Goal: Information Seeking & Learning: Check status

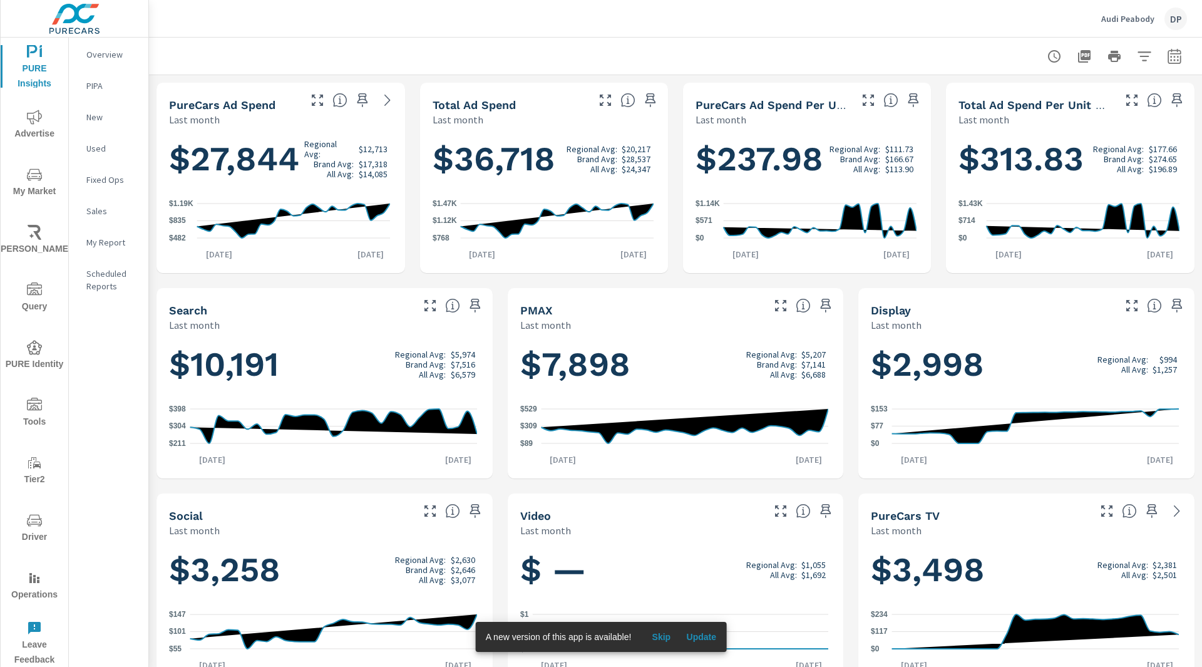
scroll to position [435, 0]
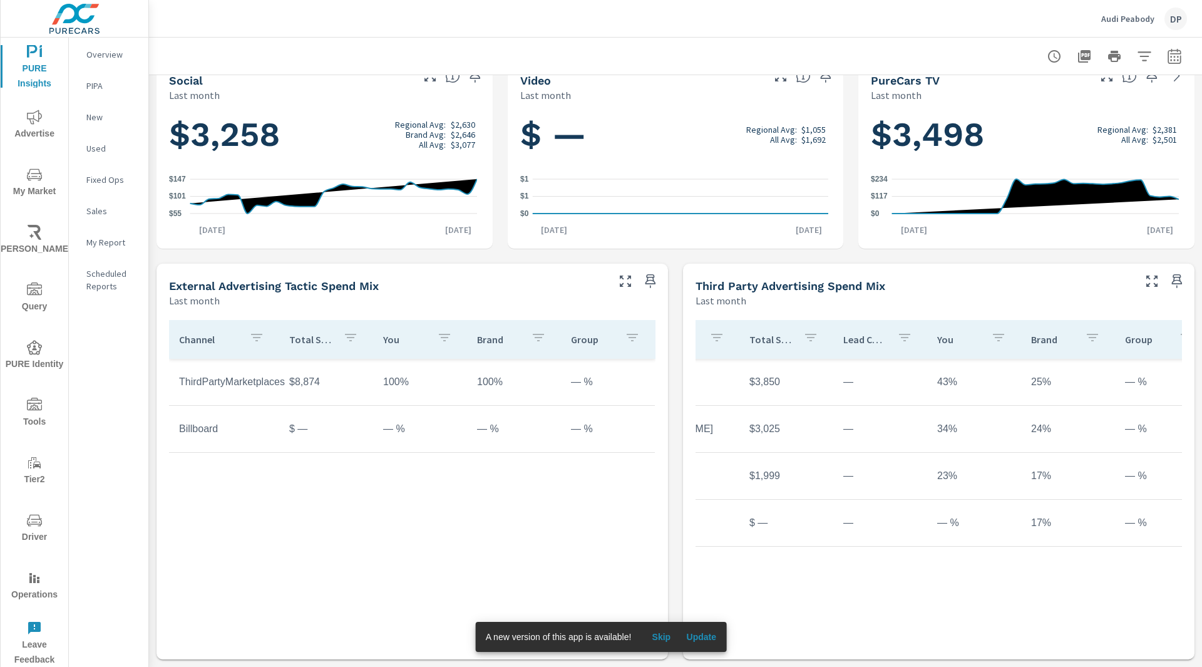
scroll to position [0, 100]
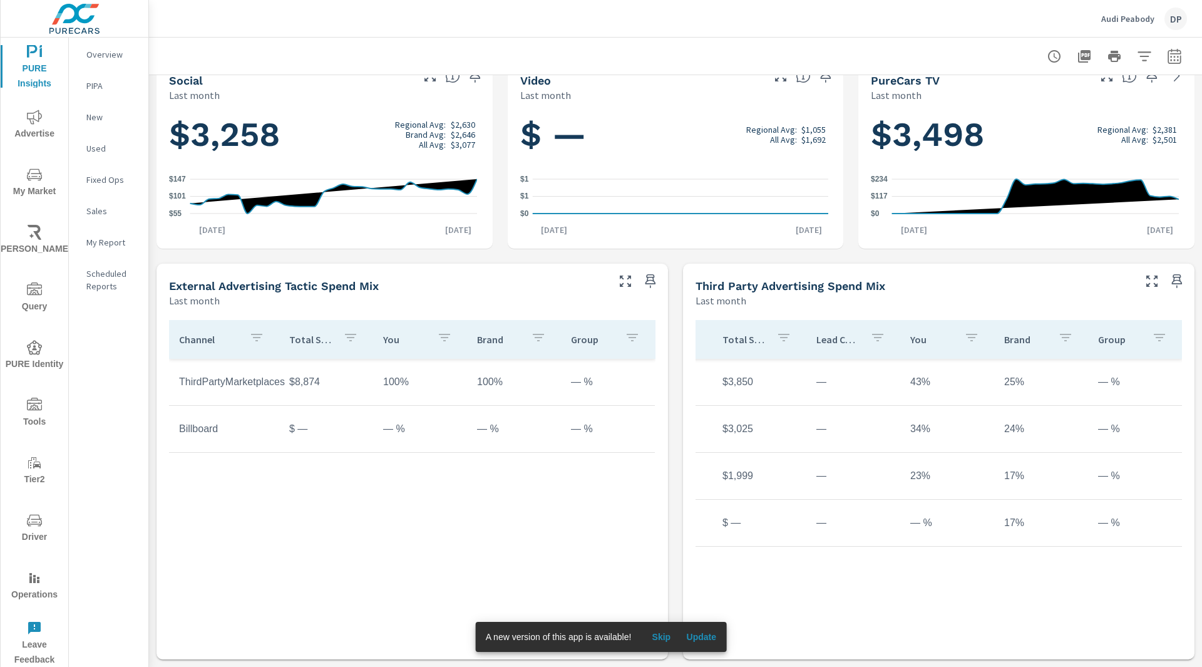
click at [632, 504] on div "Channel Total Spend You Brand Group ThirdPartyMarketplaces $8,874 100% 100% — %…" at bounding box center [412, 474] width 487 height 308
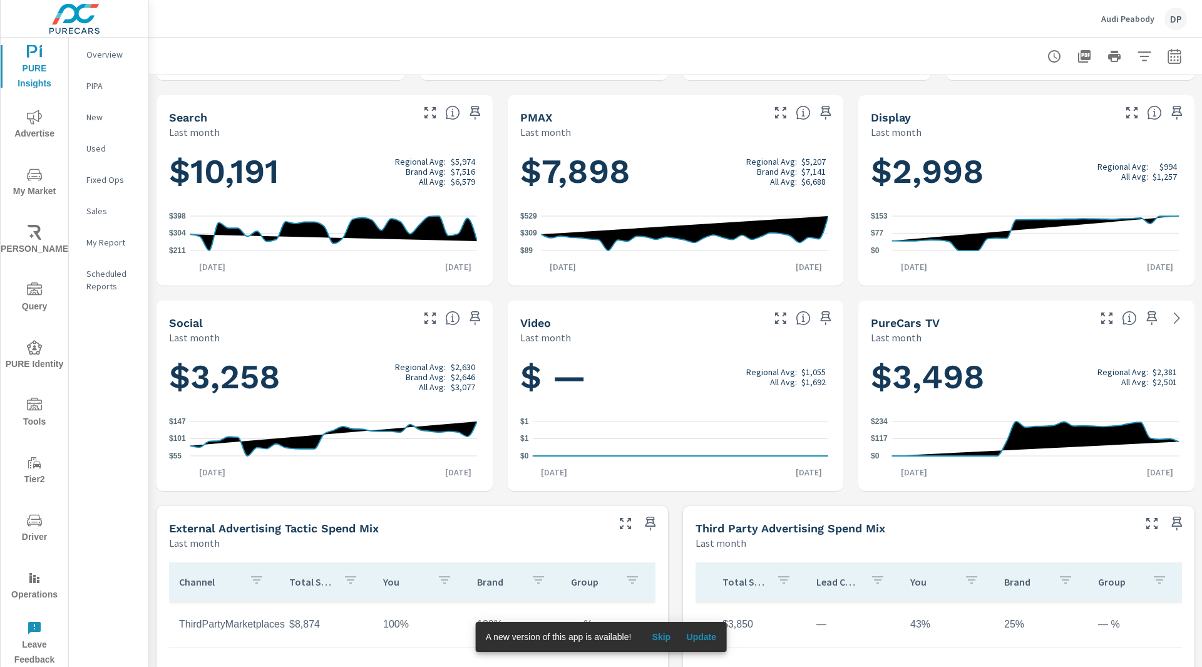
scroll to position [192, 0]
drag, startPoint x: 549, startPoint y: 379, endPoint x: 596, endPoint y: 379, distance: 47.6
click at [596, 379] on h1 "$ — Regional Avg: $1,055 All Avg: $1,692" at bounding box center [675, 377] width 311 height 43
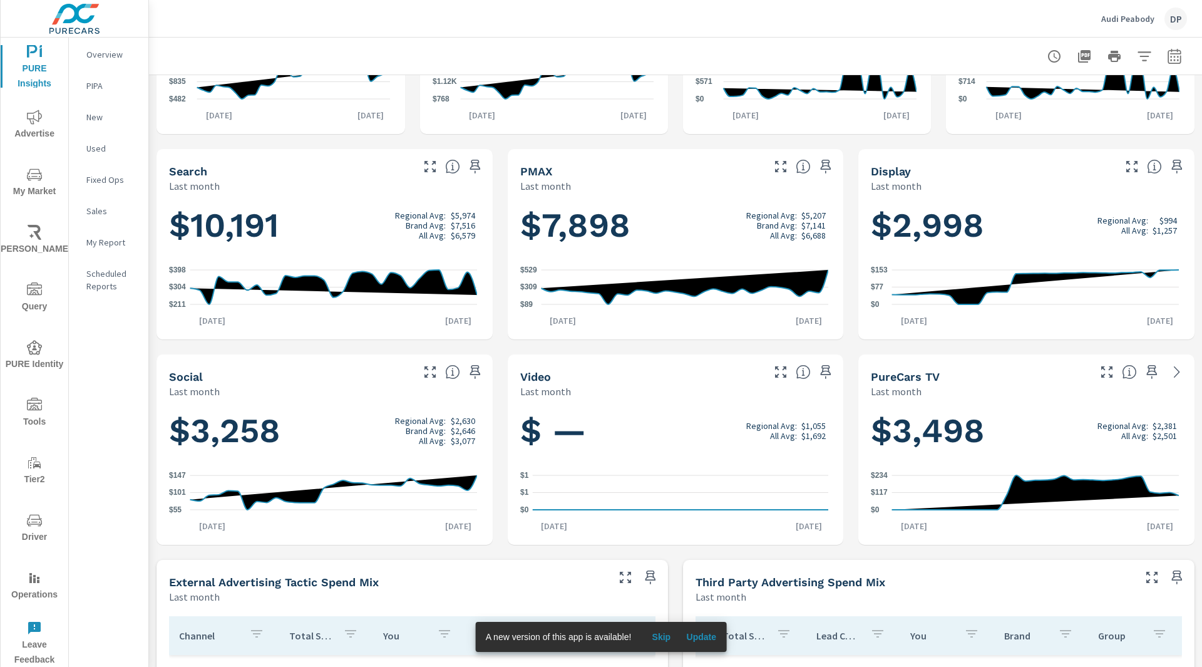
scroll to position [0, 0]
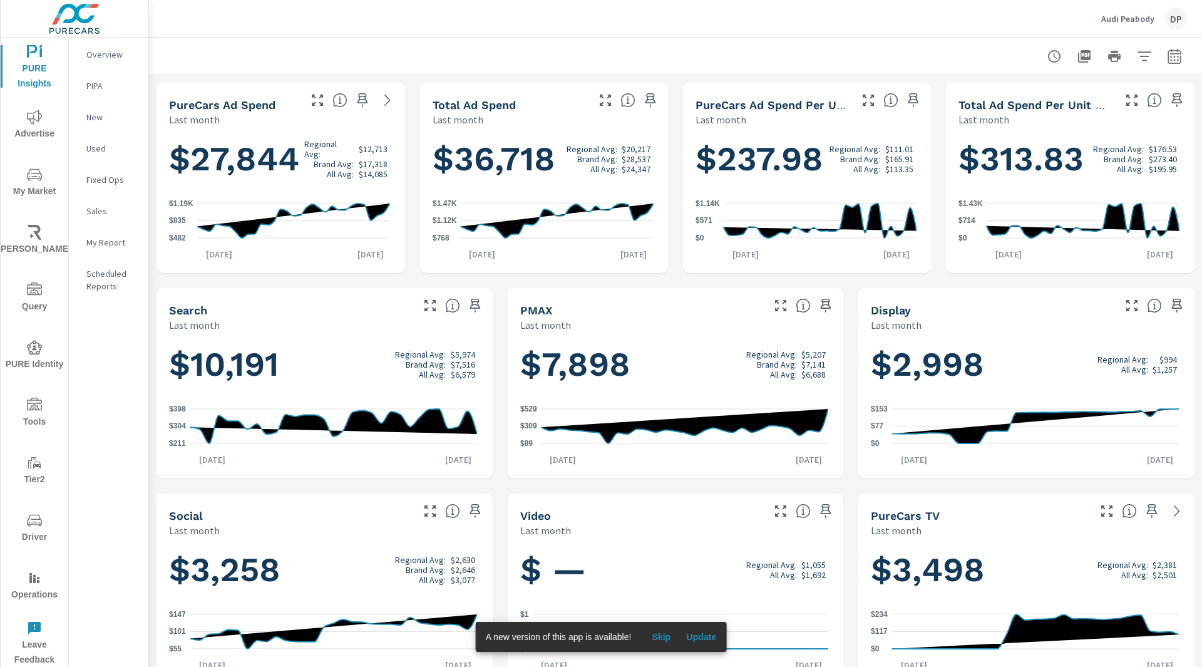
click at [38, 183] on span "My Market" at bounding box center [34, 183] width 60 height 32
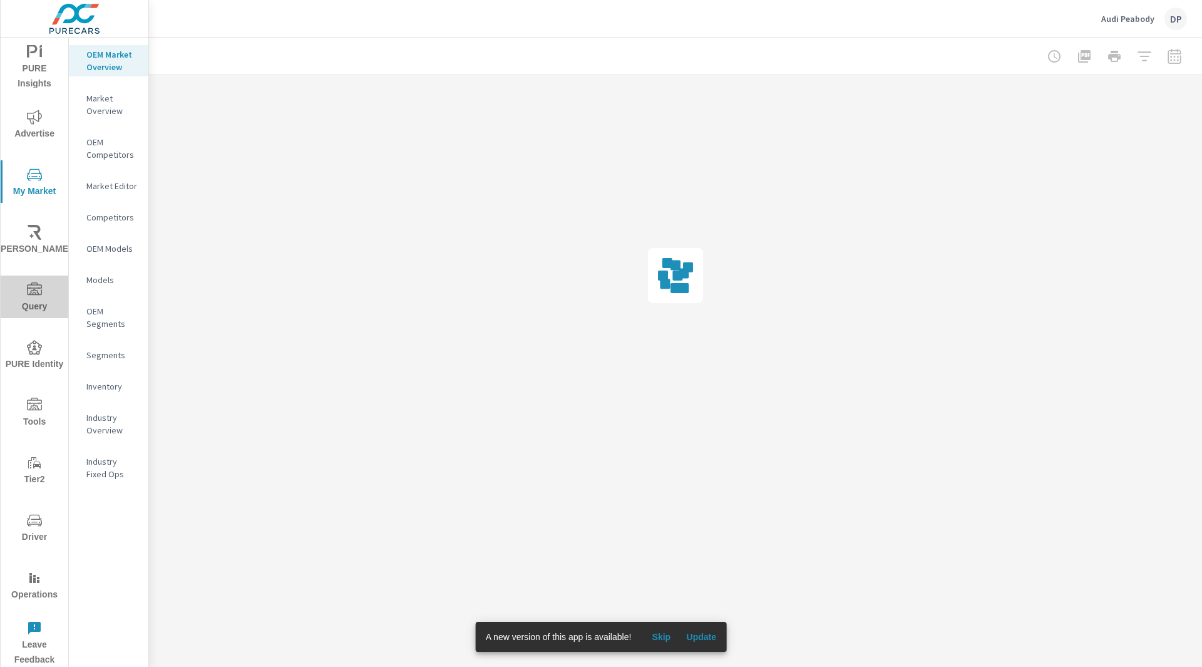
click at [41, 304] on span "Query" at bounding box center [34, 298] width 60 height 32
